Goal: Task Accomplishment & Management: Manage account settings

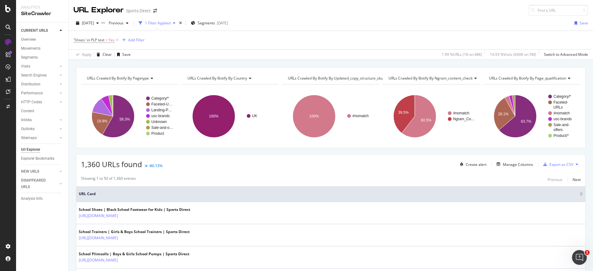
scroll to position [1, 0]
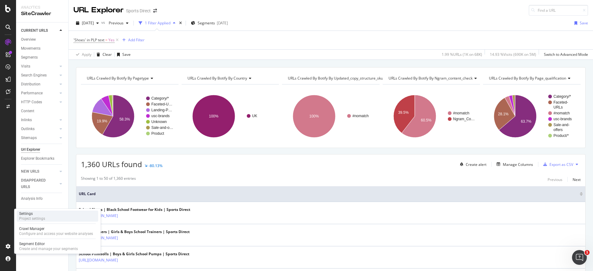
click at [36, 218] on div "Project settings" at bounding box center [32, 218] width 26 height 5
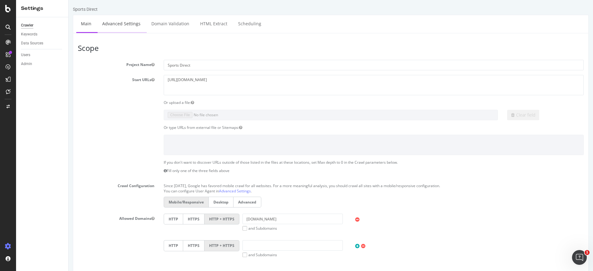
click at [133, 28] on link "Advanced Settings" at bounding box center [122, 23] width 48 height 17
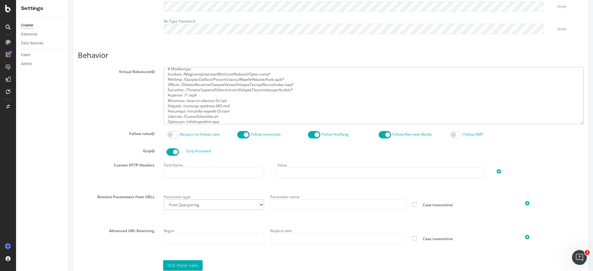
scroll to position [831, 0]
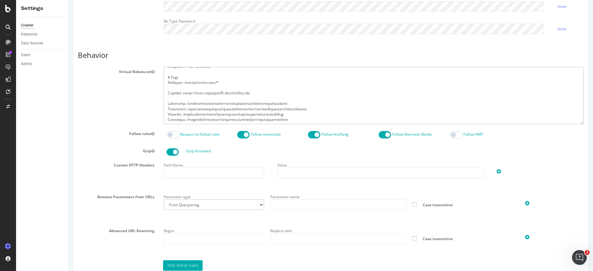
drag, startPoint x: 167, startPoint y: 70, endPoint x: 365, endPoint y: 128, distance: 206.6
click at [365, 128] on section "Virtual Robots.txt Follow rules Respect no-follow rules Follow canonicals Follo…" at bounding box center [331, 169] width 506 height 204
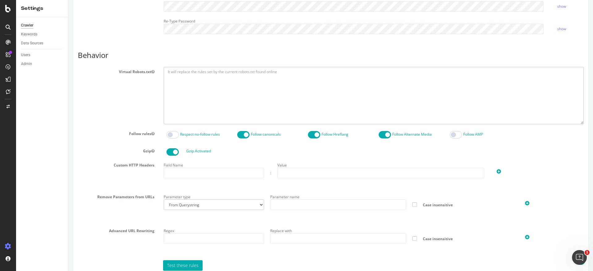
scroll to position [0, 0]
click at [215, 86] on textarea at bounding box center [374, 95] width 420 height 57
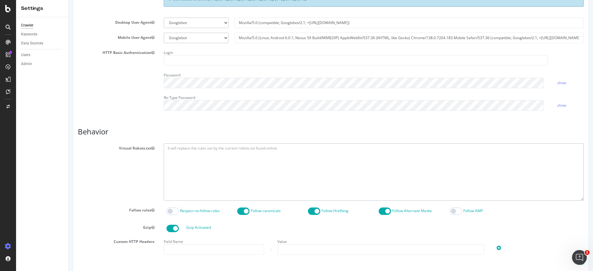
scroll to position [154, 0]
click at [112, 163] on div "Virtual Robots.txt" at bounding box center [330, 172] width 515 height 57
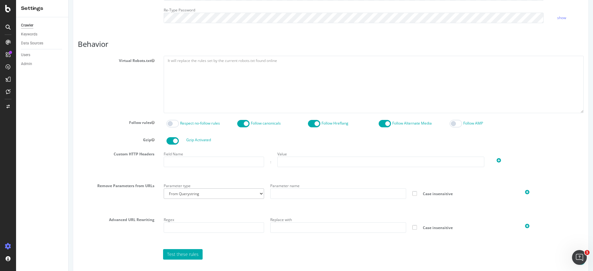
scroll to position [269, 0]
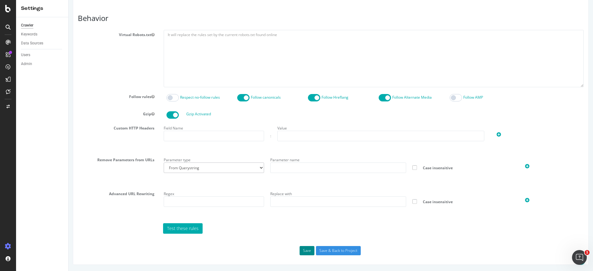
click at [304, 250] on button "Save" at bounding box center [307, 250] width 15 height 9
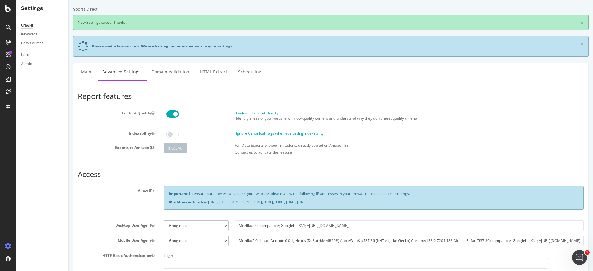
scroll to position [0, 0]
